Goal: Browse casually: Explore the website without a specific task or goal

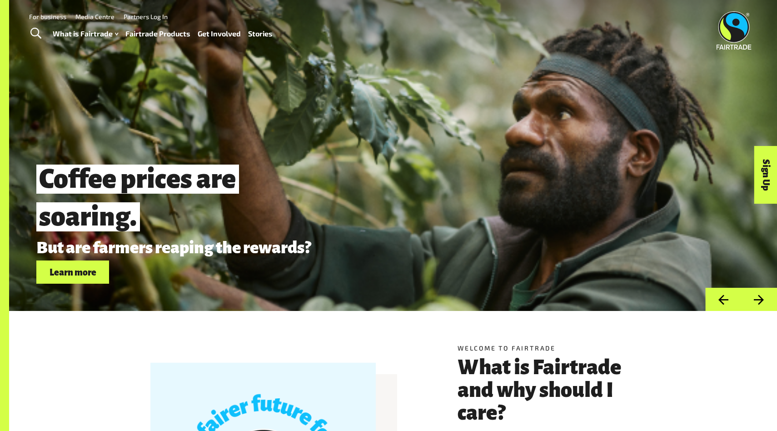
click at [729, 23] on img at bounding box center [734, 30] width 35 height 38
click at [761, 299] on button "Next" at bounding box center [759, 299] width 36 height 23
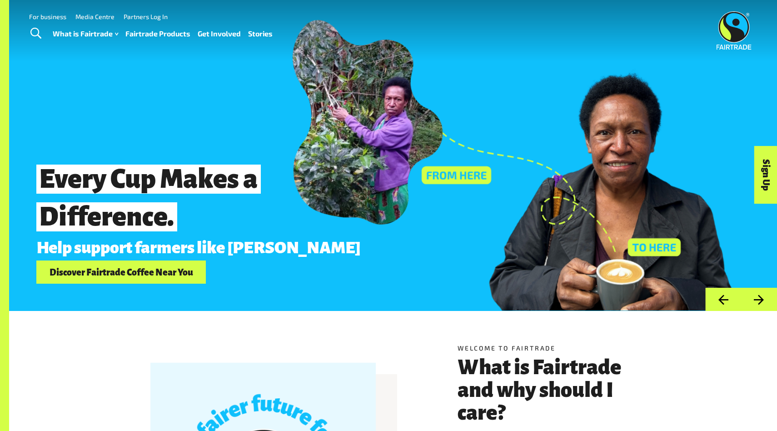
click at [763, 299] on button "Next" at bounding box center [759, 299] width 36 height 23
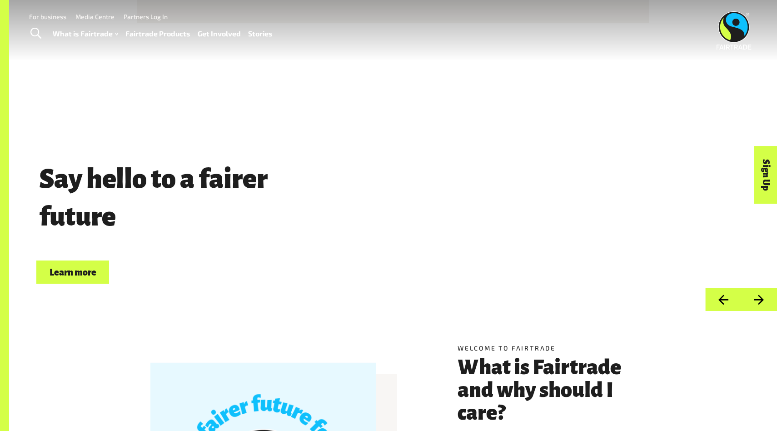
click at [763, 299] on button "Next" at bounding box center [759, 299] width 36 height 23
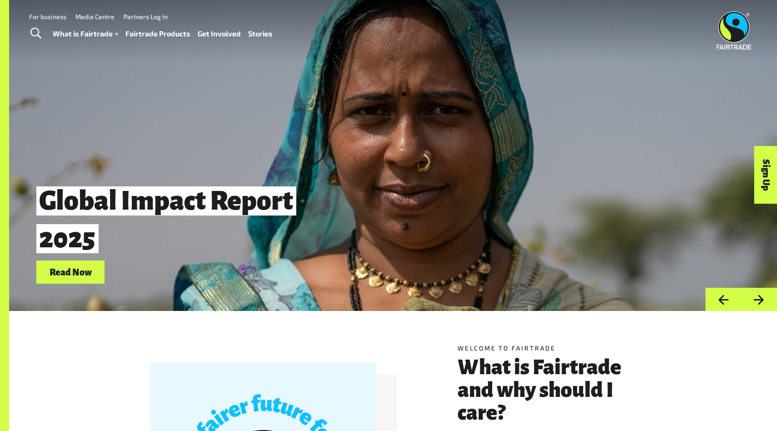
click at [764, 299] on button "Next" at bounding box center [759, 299] width 36 height 23
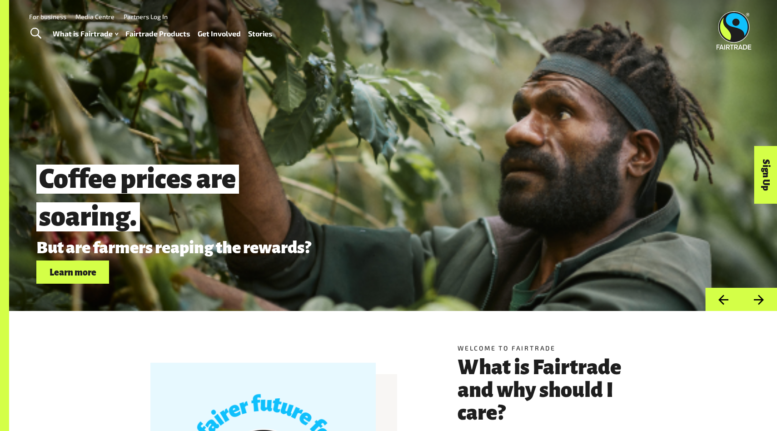
click at [764, 299] on button "Next" at bounding box center [759, 299] width 36 height 23
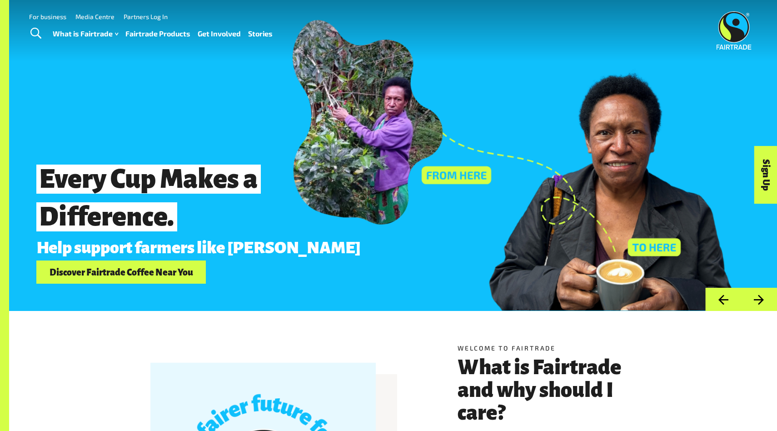
click at [764, 299] on button "Next" at bounding box center [759, 299] width 36 height 23
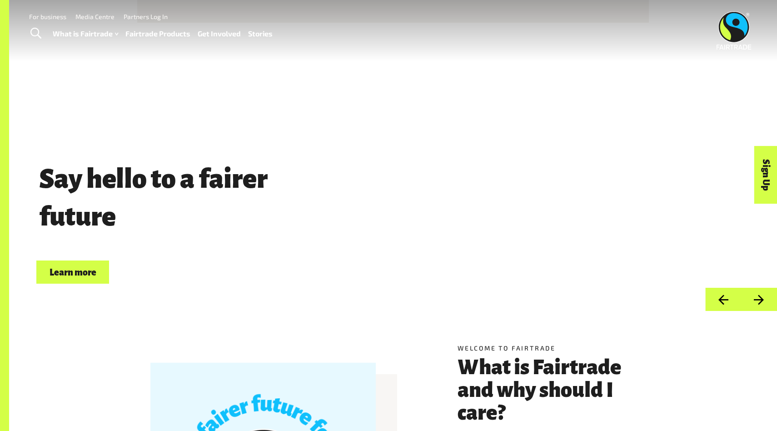
click at [764, 299] on button "Next" at bounding box center [759, 299] width 36 height 23
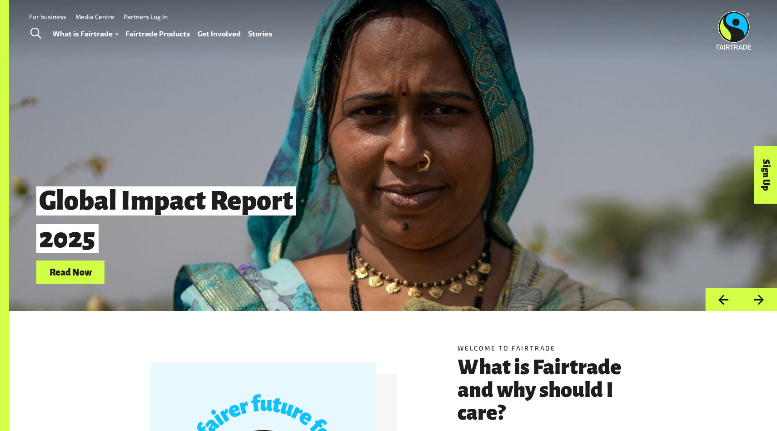
click at [764, 299] on button "Next" at bounding box center [759, 299] width 36 height 23
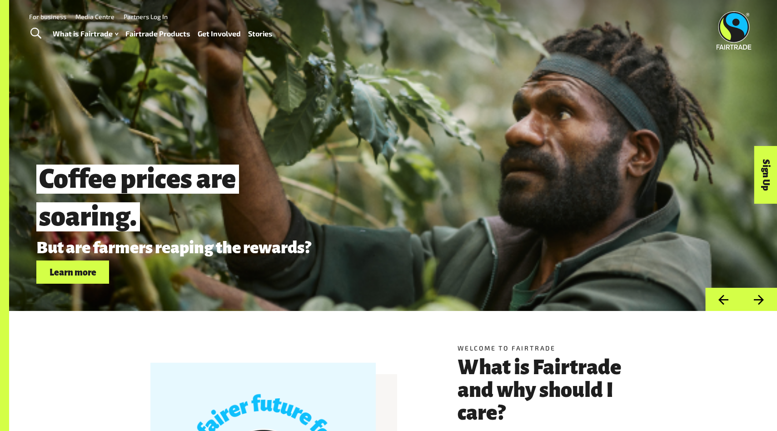
click at [764, 299] on button "Next" at bounding box center [759, 299] width 36 height 23
click at [721, 302] on button "Previous" at bounding box center [724, 299] width 36 height 23
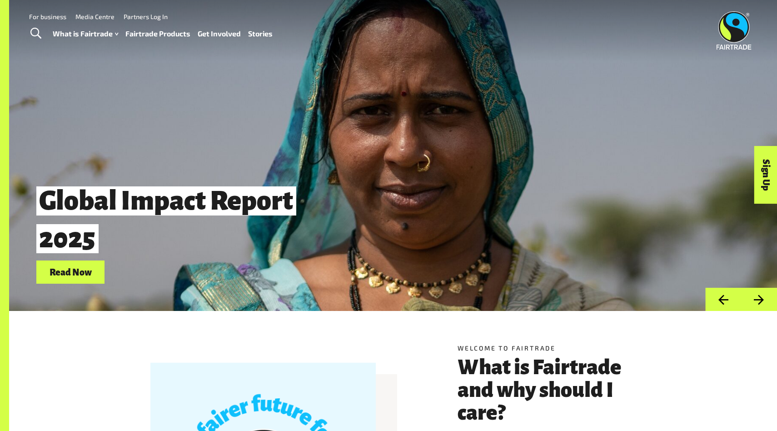
click at [721, 302] on button "Previous" at bounding box center [724, 299] width 36 height 23
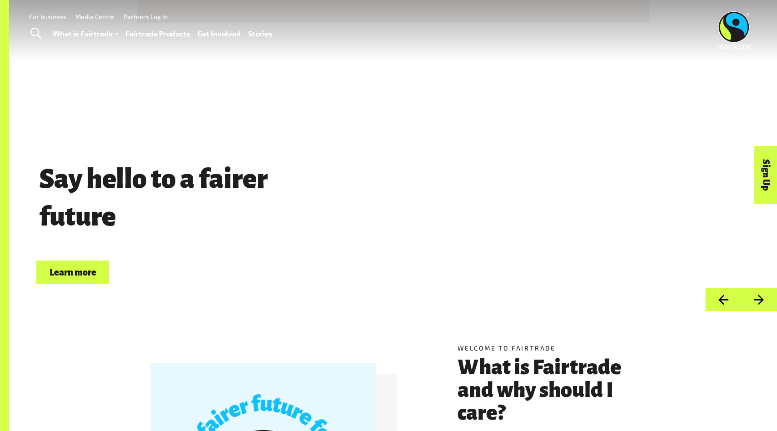
click at [721, 302] on button "Previous" at bounding box center [724, 299] width 36 height 23
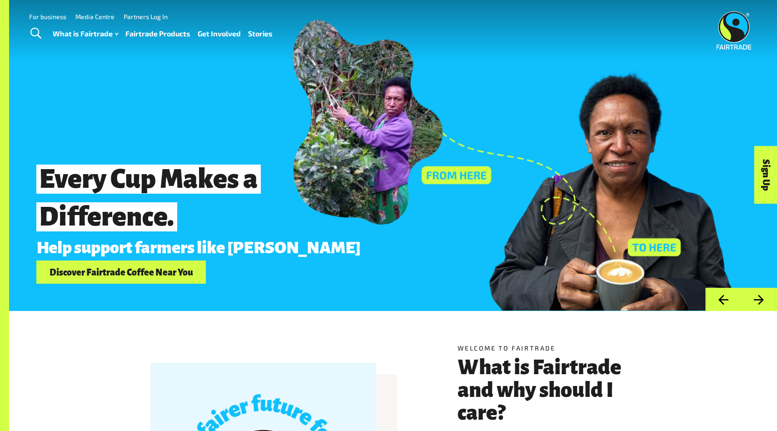
click at [770, 306] on button "Next" at bounding box center [759, 299] width 36 height 23
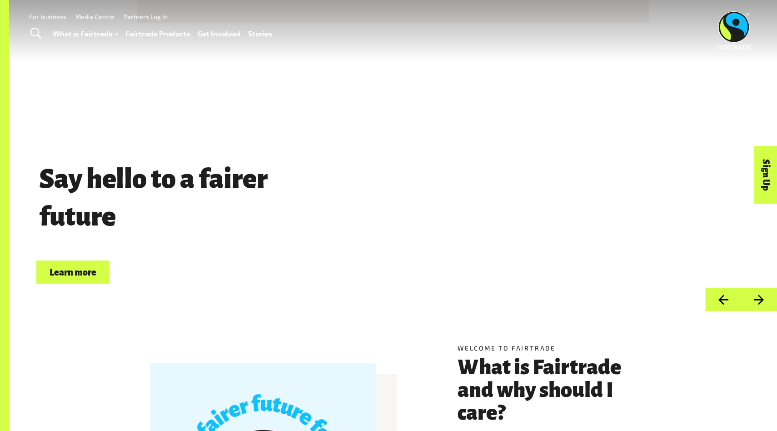
click at [727, 300] on button "Previous" at bounding box center [724, 299] width 36 height 23
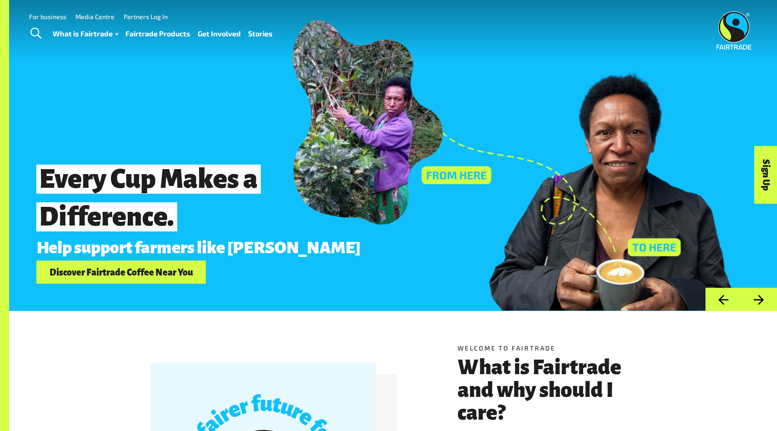
click at [727, 300] on button "Previous" at bounding box center [724, 299] width 36 height 23
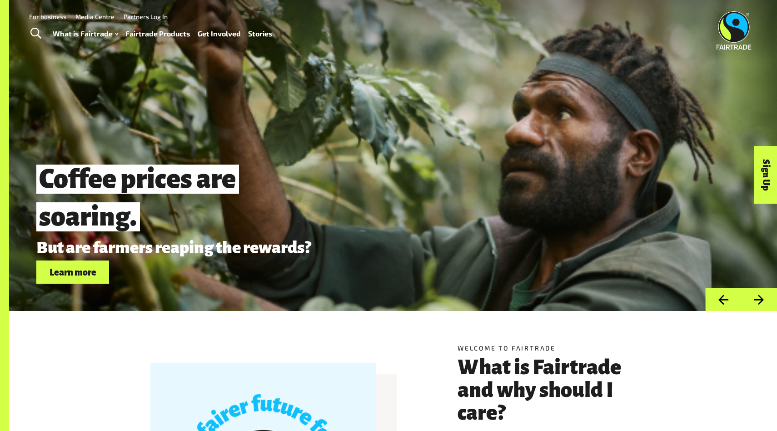
click at [727, 300] on button "Previous" at bounding box center [724, 299] width 36 height 23
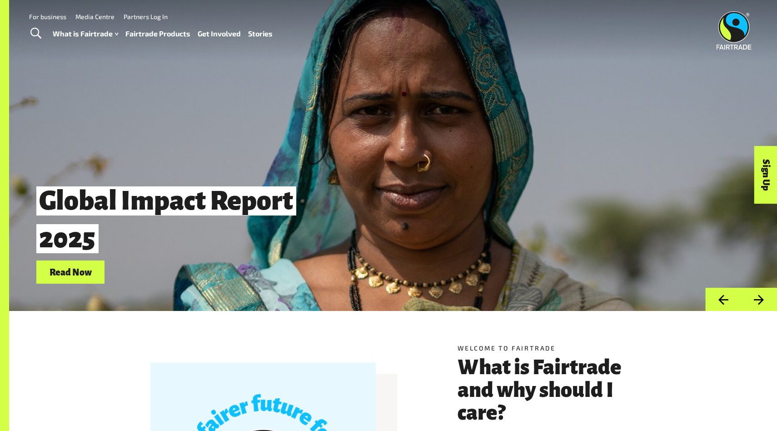
click at [727, 300] on button "Previous" at bounding box center [724, 299] width 36 height 23
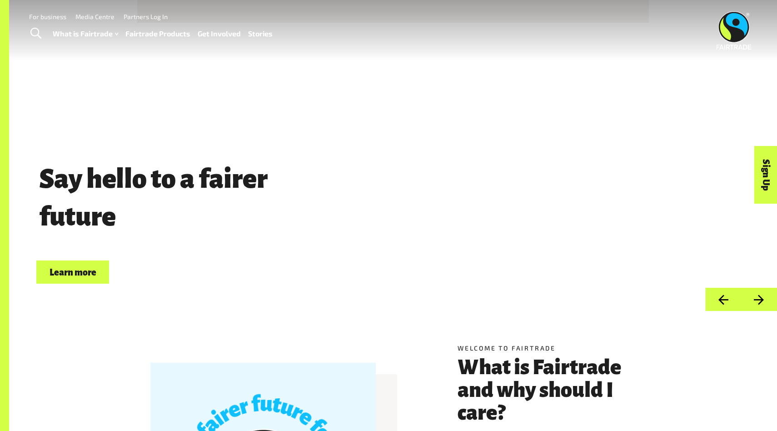
click at [754, 302] on button "Next" at bounding box center [759, 299] width 36 height 23
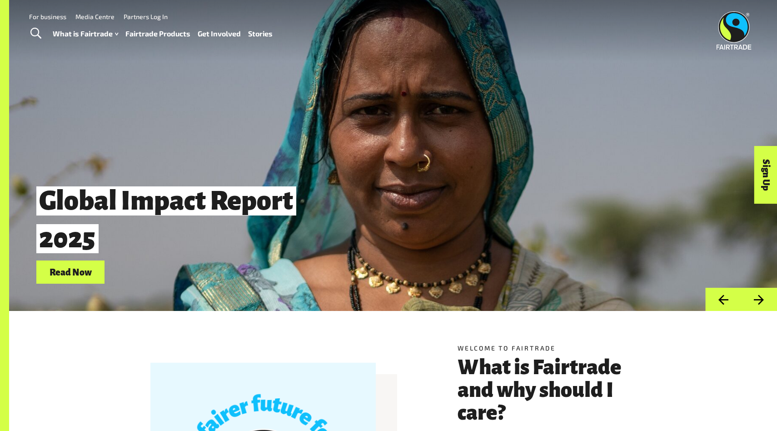
click at [754, 302] on button "Next" at bounding box center [759, 299] width 36 height 23
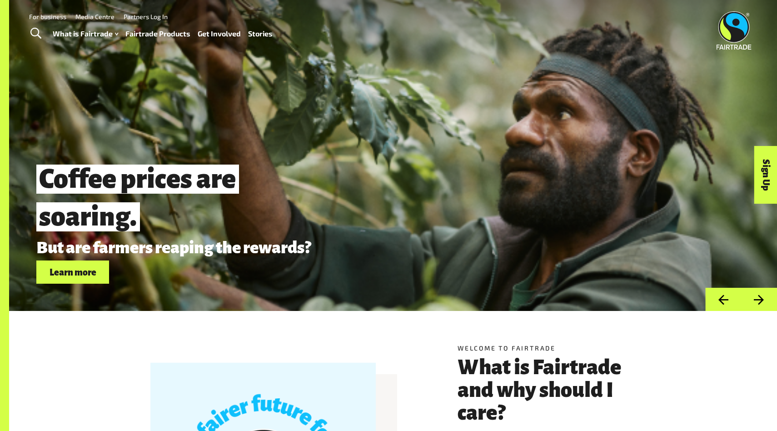
click at [754, 302] on button "Next" at bounding box center [759, 299] width 36 height 23
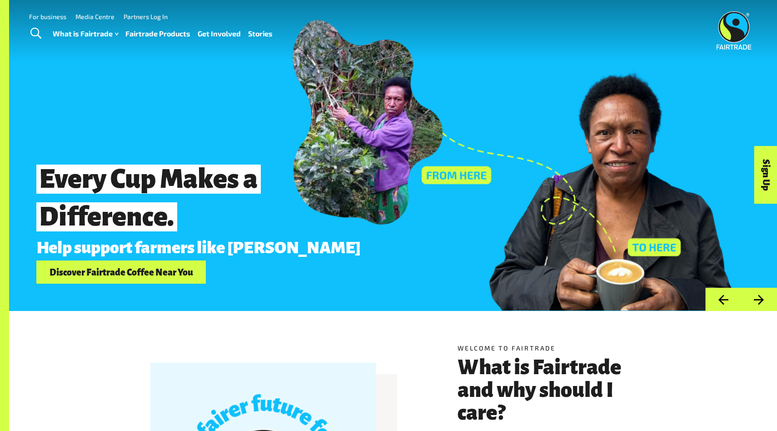
click at [754, 302] on button "Next" at bounding box center [759, 299] width 36 height 23
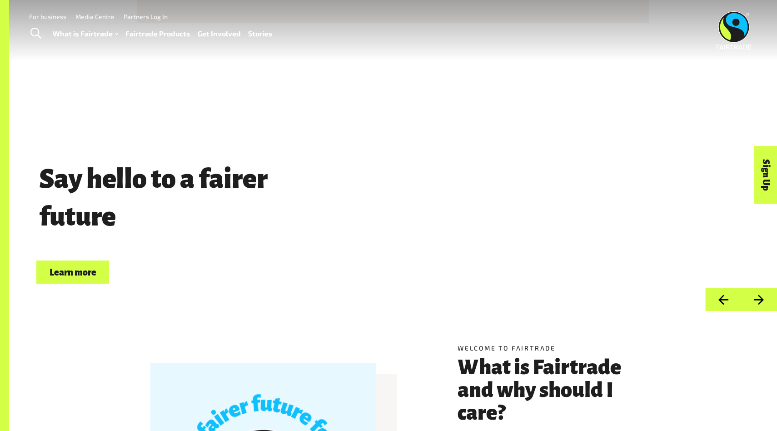
click at [754, 302] on button "Next" at bounding box center [759, 299] width 36 height 23
